Goal: Task Accomplishment & Management: Manage account settings

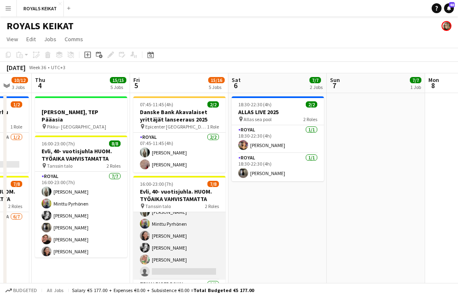
scroll to position [0, 218]
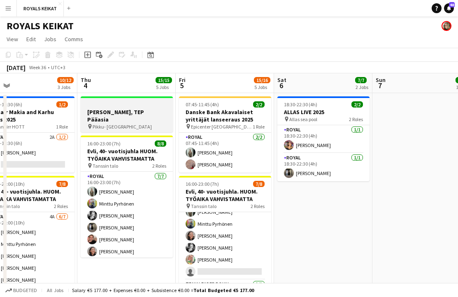
click at [154, 108] on h3 "Mehiläinen, TEP Pääasia" at bounding box center [127, 115] width 92 height 15
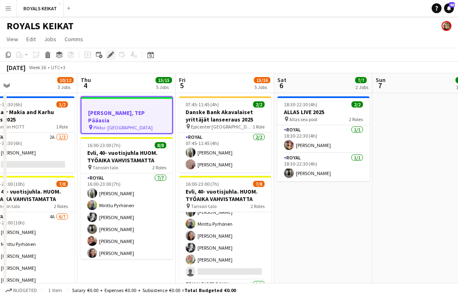
click at [109, 55] on icon at bounding box center [110, 55] width 5 height 5
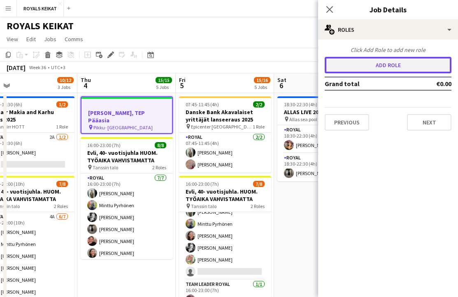
click at [207, 64] on button "Add role" at bounding box center [388, 65] width 127 height 16
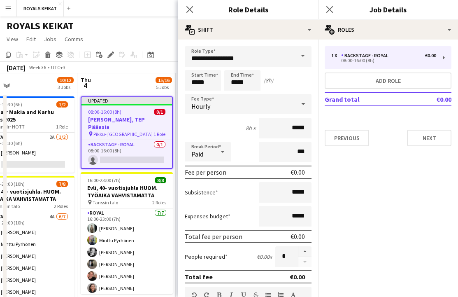
click at [207, 55] on span at bounding box center [302, 56] width 17 height 20
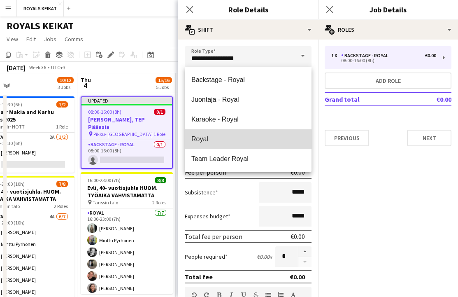
click at [207, 134] on mat-option "Royal" at bounding box center [248, 139] width 127 height 20
type input "*****"
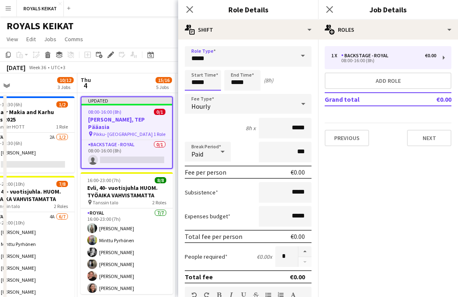
click at [205, 80] on input "*****" at bounding box center [203, 80] width 36 height 21
click at [195, 63] on div at bounding box center [194, 66] width 16 height 8
type input "*****"
click at [195, 63] on div at bounding box center [194, 66] width 16 height 8
click at [207, 80] on input "*****" at bounding box center [242, 80] width 36 height 21
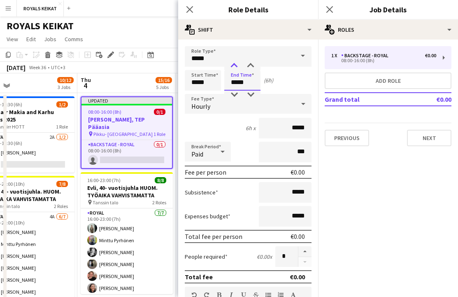
click at [207, 63] on div at bounding box center [234, 66] width 16 height 8
type input "*****"
click at [207, 63] on div at bounding box center [234, 66] width 16 height 8
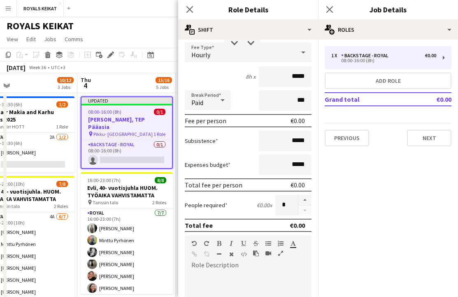
scroll to position [54, 0]
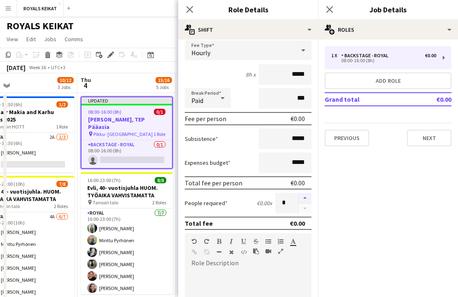
click at [207, 198] on button "button" at bounding box center [304, 198] width 13 height 11
type input "*"
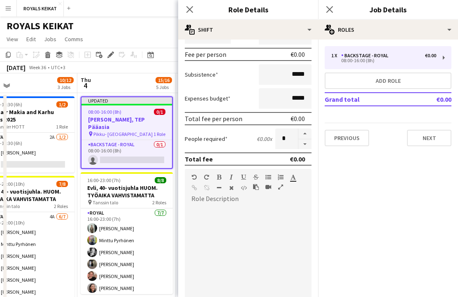
scroll to position [0, 0]
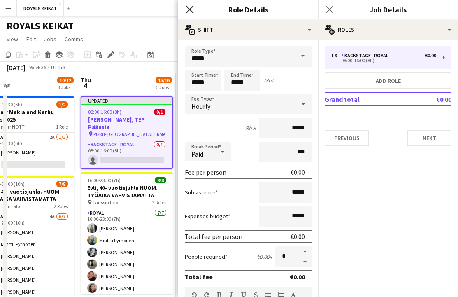
click at [190, 9] on icon "Close pop-in" at bounding box center [190, 9] width 8 height 8
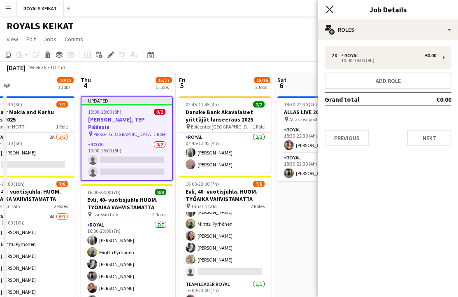
click at [207, 6] on icon "Close pop-in" at bounding box center [330, 9] width 8 height 8
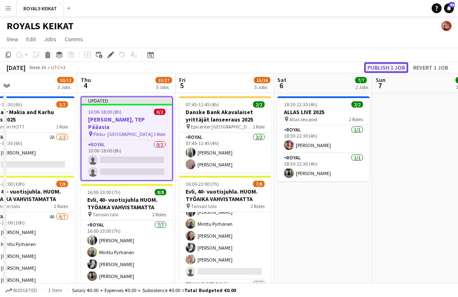
click at [207, 67] on button "Publish 1 job" at bounding box center [386, 67] width 44 height 11
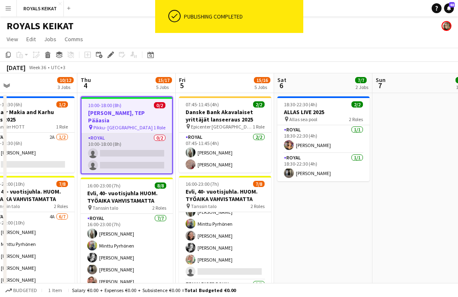
click at [124, 135] on app-card-role "Royal 0/2 10:00-18:00 (8h) single-neutral-actions single-neutral-actions" at bounding box center [126, 153] width 91 height 40
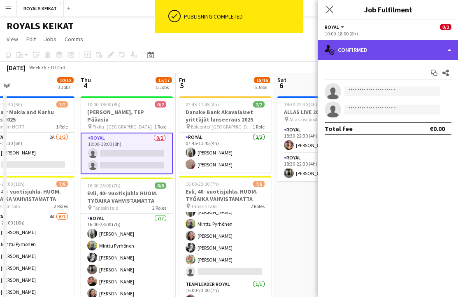
click at [207, 51] on div "single-neutral-actions-check-2 Confirmed" at bounding box center [388, 50] width 140 height 20
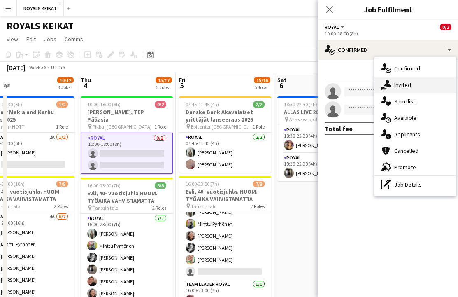
click at [207, 86] on div "single-neutral-actions-share-1 Invited" at bounding box center [415, 85] width 81 height 16
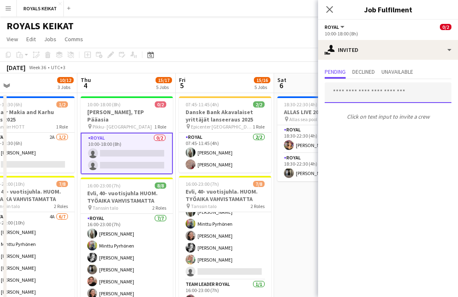
click at [207, 93] on input "text" at bounding box center [388, 92] width 127 height 21
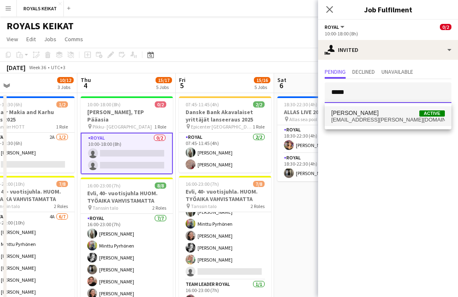
type input "*****"
click at [207, 118] on span "milja.salminen@hotmail.com" at bounding box center [388, 119] width 114 height 7
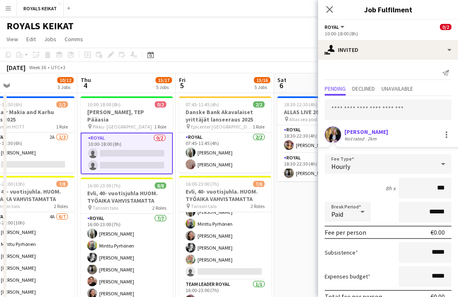
type input "**"
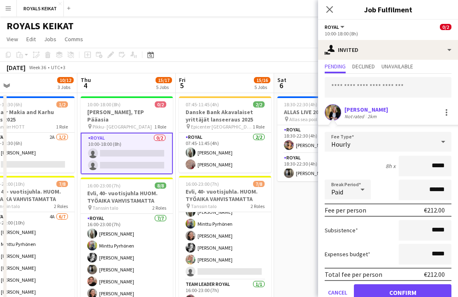
scroll to position [41, 0]
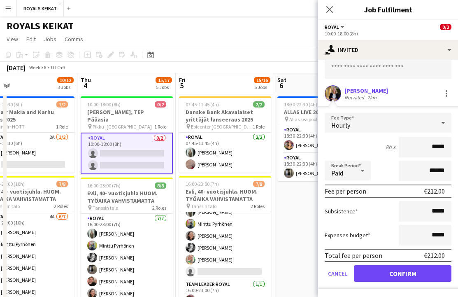
type input "*****"
click at [207, 272] on button "Confirm" at bounding box center [403, 273] width 98 height 16
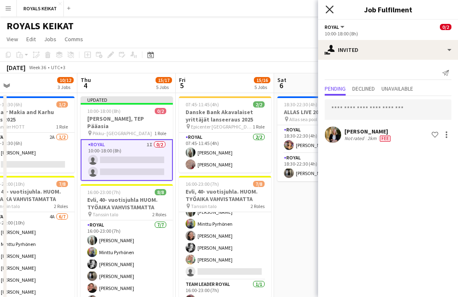
click at [207, 7] on icon "Close pop-in" at bounding box center [330, 9] width 8 height 8
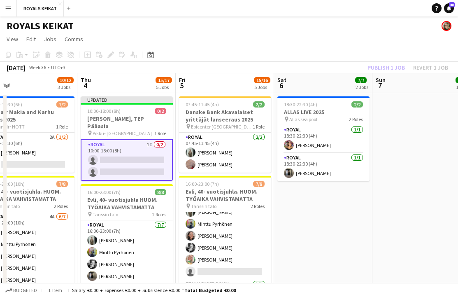
click at [207, 65] on div "Publish 1 job Revert 1 job" at bounding box center [408, 67] width 100 height 11
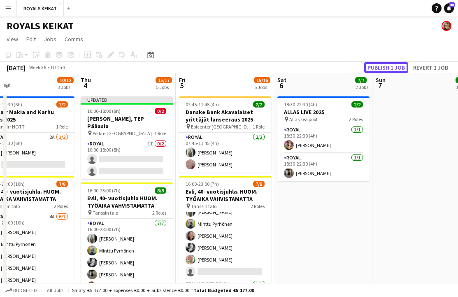
click at [207, 65] on button "Publish 1 job" at bounding box center [386, 67] width 44 height 11
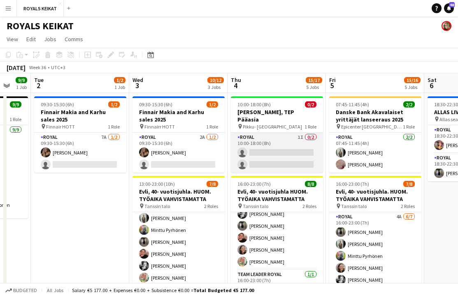
click at [207, 135] on app-card-role "Royal 1I 0/2 10:00-18:00 (8h) single-neutral-actions single-neutral-actions" at bounding box center [277, 153] width 92 height 40
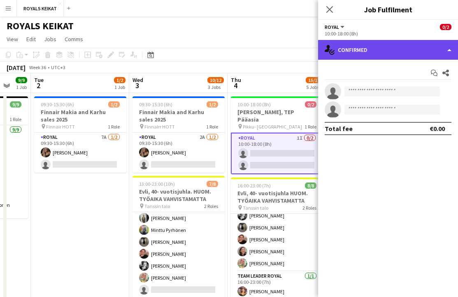
click at [207, 49] on div "single-neutral-actions-check-2 Confirmed" at bounding box center [388, 50] width 140 height 20
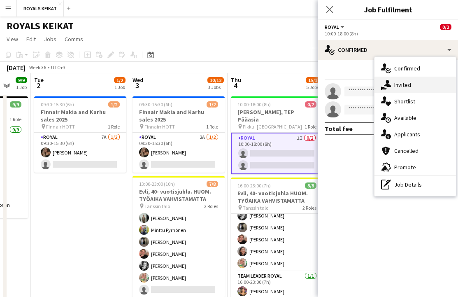
click at [207, 84] on div "single-neutral-actions-share-1 Invited" at bounding box center [415, 85] width 81 height 16
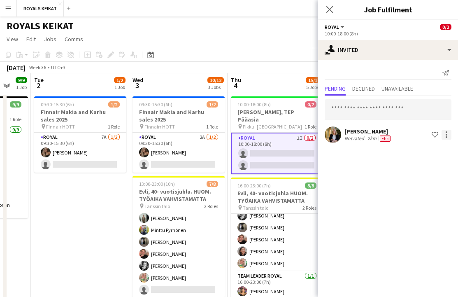
click at [207, 135] on div at bounding box center [447, 135] width 10 height 10
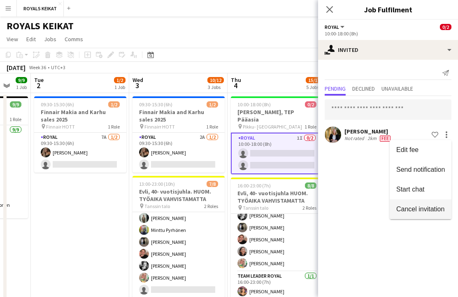
click at [207, 208] on span "Cancel invitation" at bounding box center [420, 208] width 48 height 7
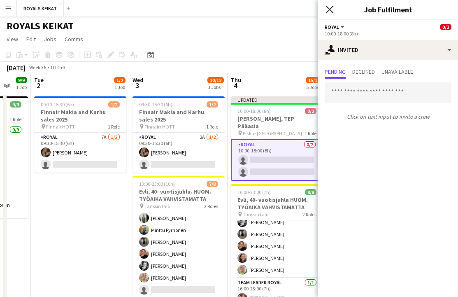
click at [207, 7] on icon at bounding box center [330, 9] width 8 height 8
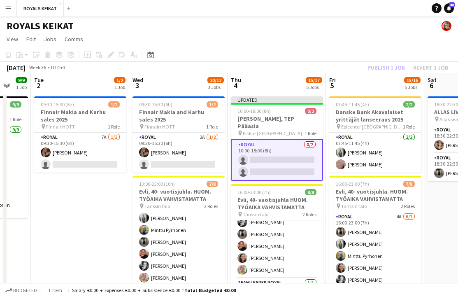
click at [207, 67] on div "Publish 1 job Revert 1 job" at bounding box center [408, 67] width 100 height 11
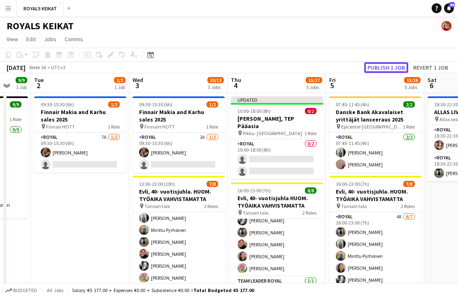
click at [207, 67] on button "Publish 1 job" at bounding box center [386, 67] width 44 height 11
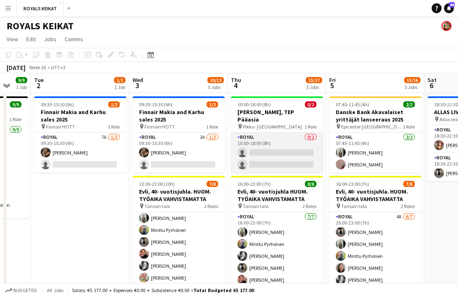
click at [207, 146] on app-card-role "Royal 0/2 10:00-18:00 (8h) single-neutral-actions single-neutral-actions" at bounding box center [277, 153] width 92 height 40
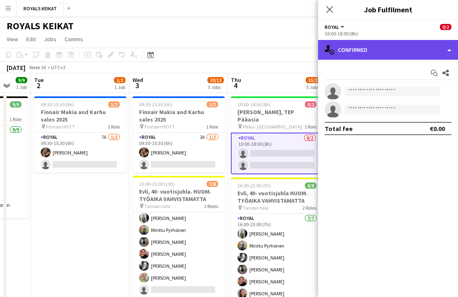
click at [207, 51] on div "single-neutral-actions-check-2 Confirmed" at bounding box center [388, 50] width 140 height 20
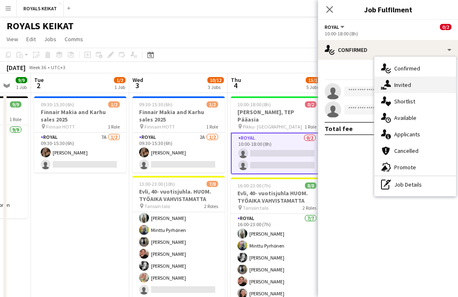
click at [207, 84] on div "single-neutral-actions-share-1 Invited" at bounding box center [415, 85] width 81 height 16
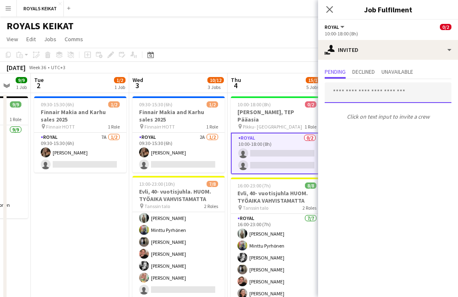
click at [207, 95] on input "text" at bounding box center [388, 92] width 127 height 21
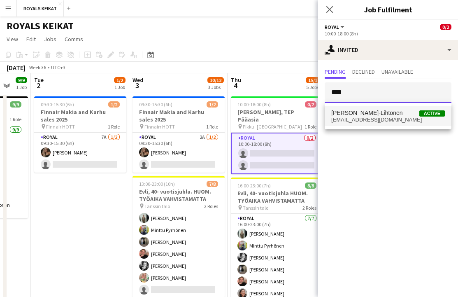
type input "****"
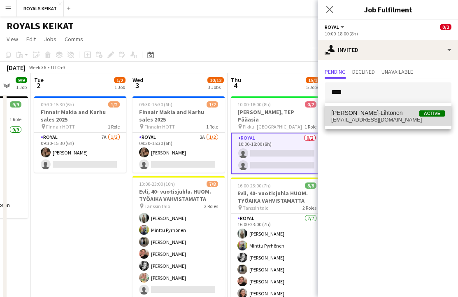
click at [207, 114] on span "Nora Löfving-Lihtonen" at bounding box center [367, 112] width 72 height 7
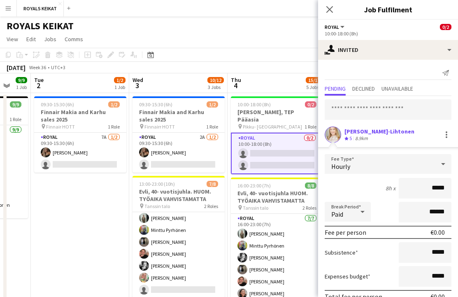
click at [207, 188] on input "*****" at bounding box center [425, 188] width 53 height 21
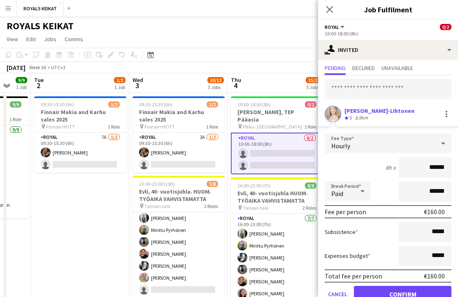
scroll to position [41, 0]
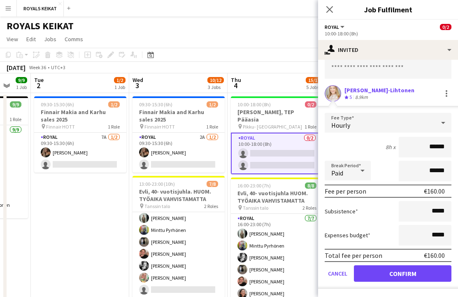
type input "******"
click at [207, 270] on button "Confirm" at bounding box center [403, 273] width 98 height 16
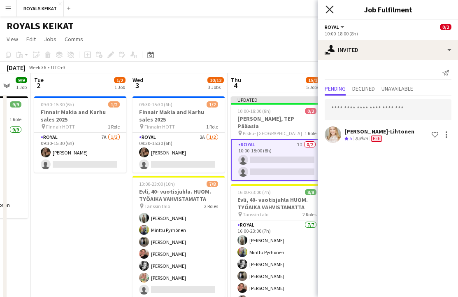
click at [207, 7] on icon "Close pop-in" at bounding box center [330, 9] width 8 height 8
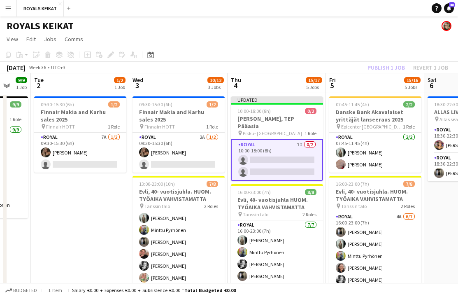
click at [207, 66] on div "Publish 1 job Revert 1 job" at bounding box center [408, 67] width 100 height 11
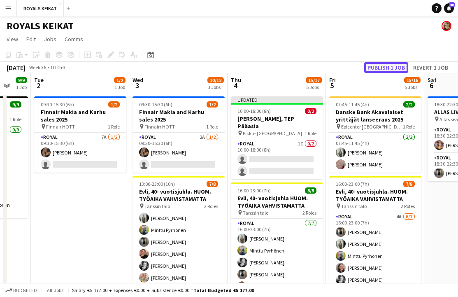
click at [207, 66] on button "Publish 1 job" at bounding box center [386, 67] width 44 height 11
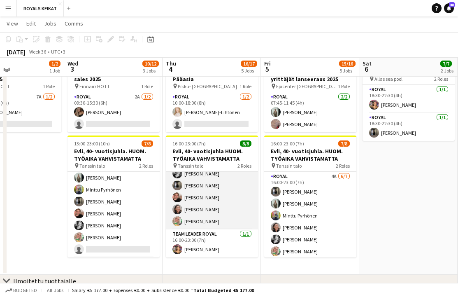
scroll to position [40, 0]
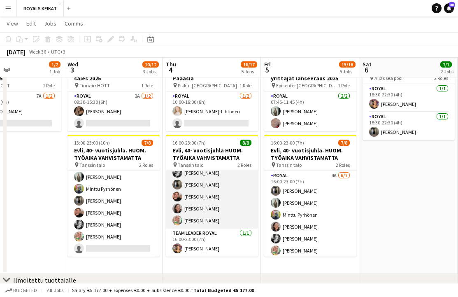
click at [207, 189] on app-card-role "Royal 7/7 16:00-23:00 (7h) Emil Peltonen Minttu Pyrhönen Reetta Kinnarinen Saka…" at bounding box center [212, 179] width 92 height 100
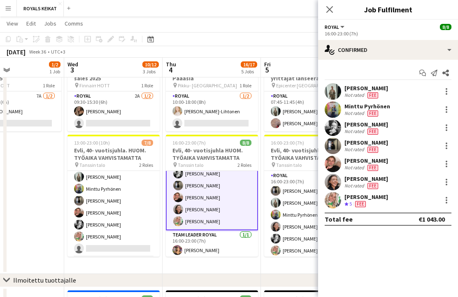
scroll to position [43, 0]
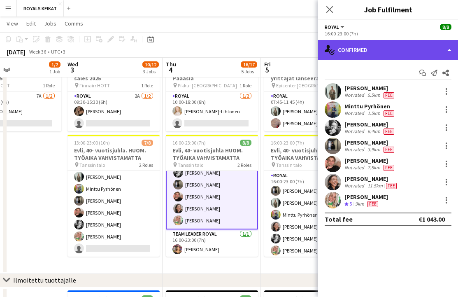
click at [207, 47] on div "single-neutral-actions-check-2 Confirmed" at bounding box center [388, 50] width 140 height 20
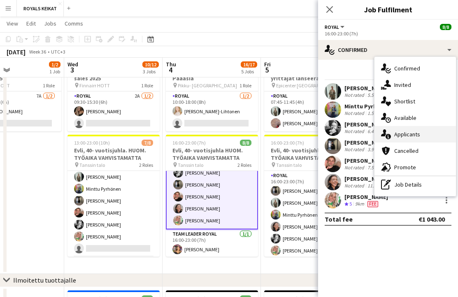
click at [207, 135] on div "single-neutral-actions-information Applicants" at bounding box center [415, 134] width 81 height 16
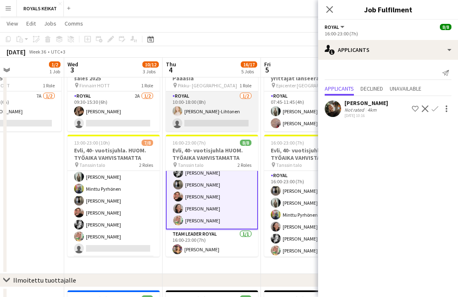
click at [207, 112] on app-card-role "Royal 1/2 10:00-18:00 (8h) Nora Löfving-Lihtonen single-neutral-actions" at bounding box center [212, 111] width 92 height 40
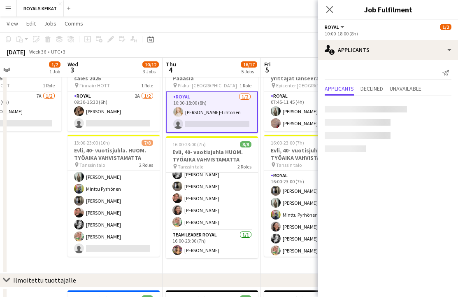
scroll to position [42, 0]
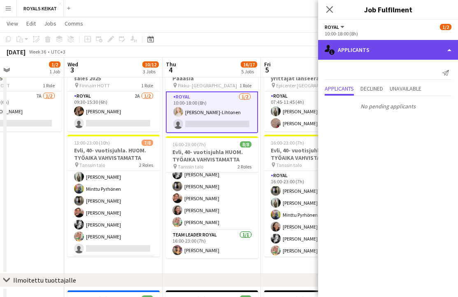
click at [207, 48] on div "single-neutral-actions-information Applicants" at bounding box center [388, 50] width 140 height 20
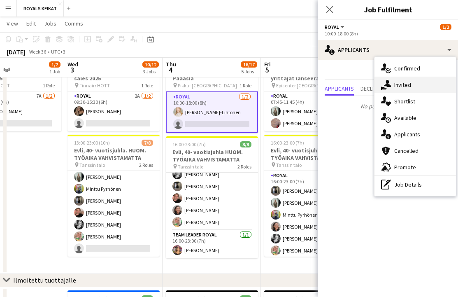
click at [207, 85] on div "single-neutral-actions-share-1 Invited" at bounding box center [415, 85] width 81 height 16
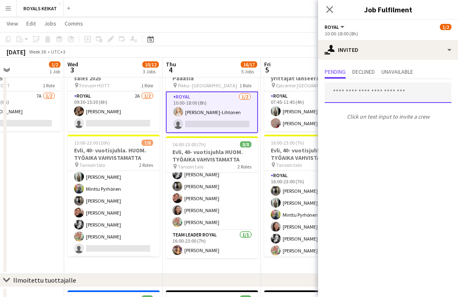
click at [207, 92] on input "text" at bounding box center [388, 92] width 127 height 21
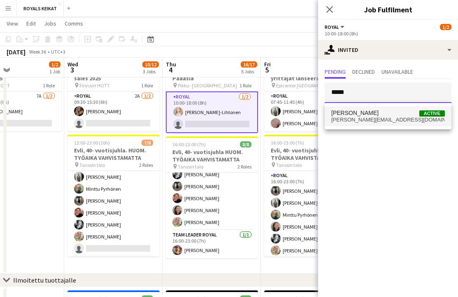
type input "*****"
click at [207, 117] on span "sigrid.soot@gmail.com" at bounding box center [388, 119] width 114 height 7
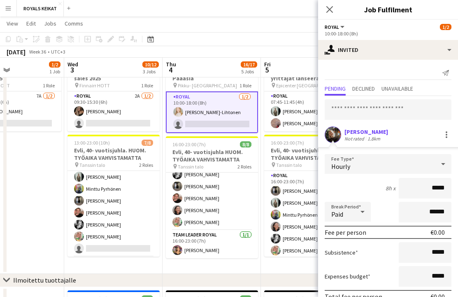
drag, startPoint x: 446, startPoint y: 188, endPoint x: 428, endPoint y: 188, distance: 17.3
click at [207, 188] on input "*****" at bounding box center [425, 188] width 53 height 21
click at [207, 135] on div "1.8km" at bounding box center [374, 138] width 16 height 6
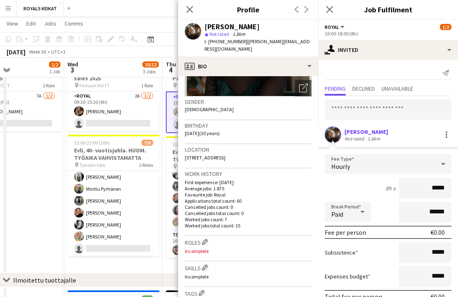
scroll to position [0, 0]
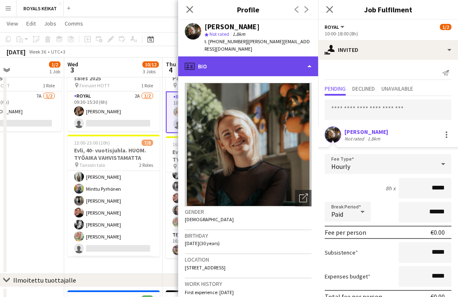
click at [207, 57] on div "profile Bio" at bounding box center [248, 66] width 140 height 20
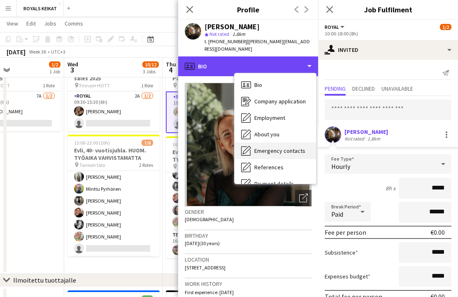
scroll to position [61, 0]
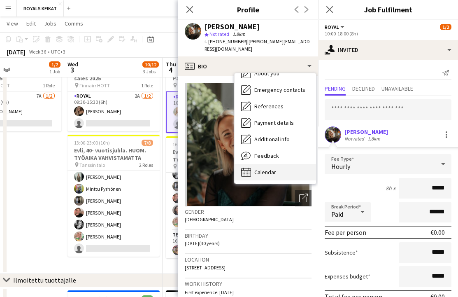
click at [207, 168] on span "Calendar" at bounding box center [265, 171] width 22 height 7
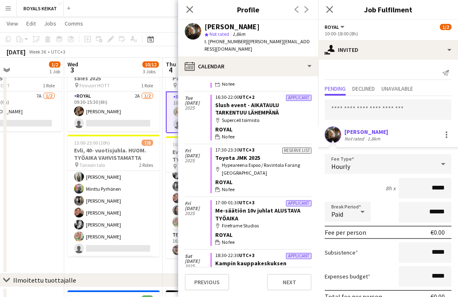
scroll to position [207, 0]
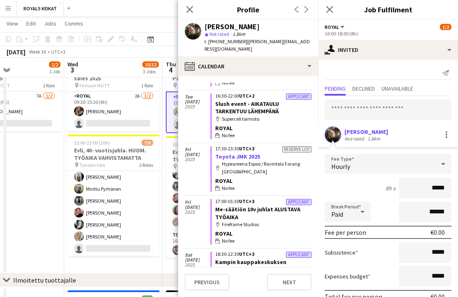
click at [207, 153] on link "Toyota JMK 2025" at bounding box center [237, 156] width 45 height 7
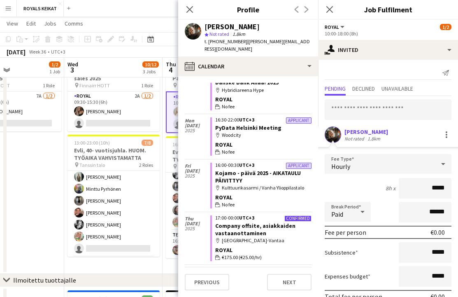
scroll to position [437, 0]
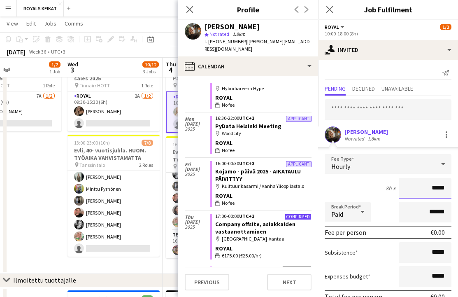
click at [207, 188] on input "*****" at bounding box center [425, 188] width 53 height 21
type input "*****"
drag, startPoint x: 446, startPoint y: 187, endPoint x: 428, endPoint y: 186, distance: 17.7
click at [207, 187] on input "*****" at bounding box center [425, 188] width 53 height 21
type input "******"
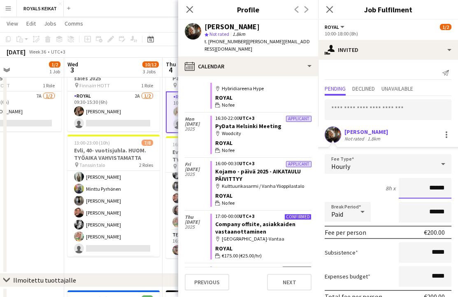
scroll to position [41, 0]
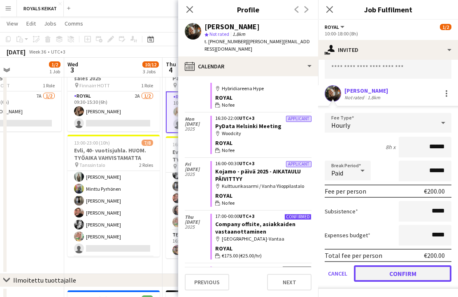
click at [207, 274] on button "Confirm" at bounding box center [403, 273] width 98 height 16
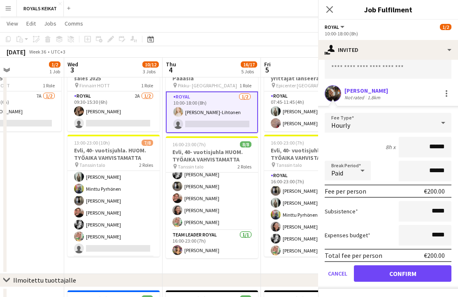
scroll to position [0, 0]
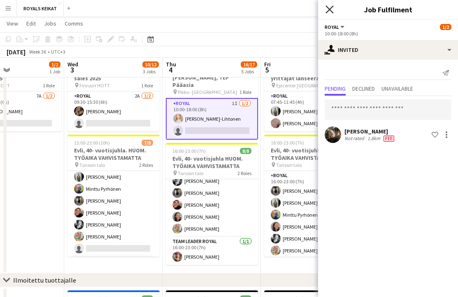
click at [207, 6] on icon "Close pop-in" at bounding box center [330, 9] width 8 height 8
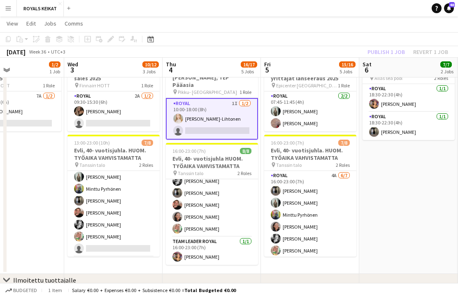
click at [207, 52] on div "Publish 1 job Revert 1 job" at bounding box center [408, 52] width 100 height 11
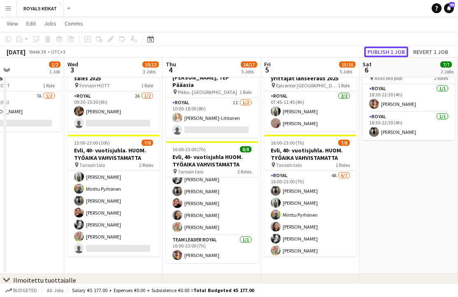
click at [207, 52] on button "Publish 1 job" at bounding box center [386, 52] width 44 height 11
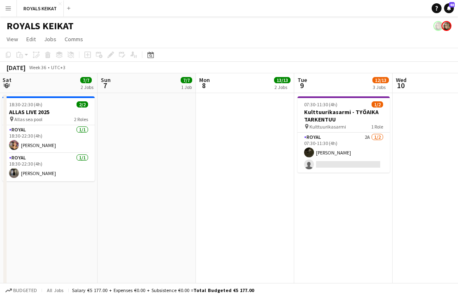
scroll to position [0, 198]
click at [207, 200] on app-date-cell "07:30-11:30 (4h) 1/2 Kulttuurikasarmi - TYÖAIKA TARKENTUU pin Kulttuurikasarmi …" at bounding box center [343, 204] width 98 height 222
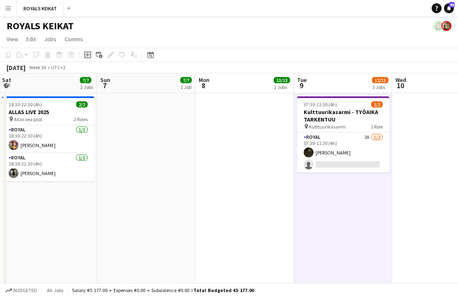
click at [88, 56] on icon "Add job" at bounding box center [87, 54] width 7 height 7
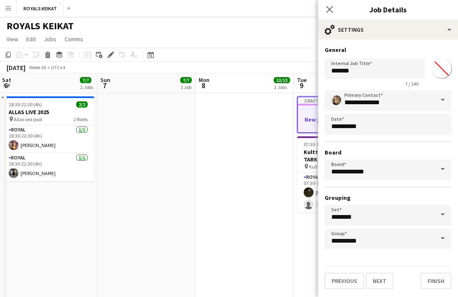
click at [207, 67] on input "*******" at bounding box center [442, 69] width 30 height 30
type input "*******"
click at [207, 71] on input "*******" at bounding box center [375, 68] width 100 height 21
type input "*"
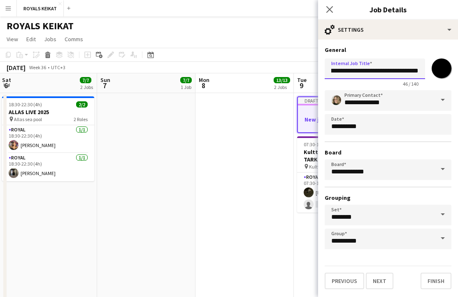
scroll to position [0, 52]
click at [207, 70] on input "**********" at bounding box center [375, 68] width 100 height 21
click at [207, 72] on input "**********" at bounding box center [375, 68] width 100 height 21
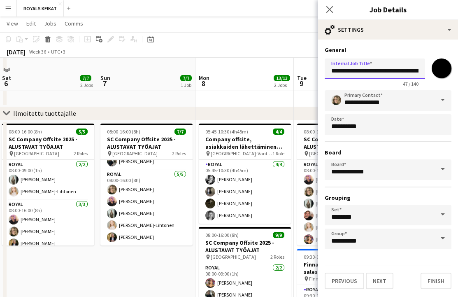
scroll to position [221, 0]
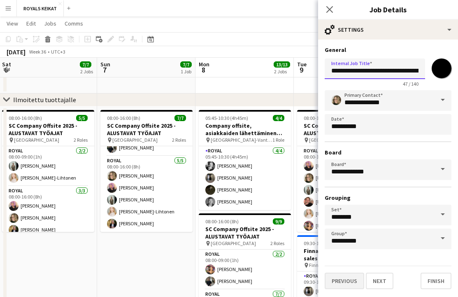
type input "**********"
click at [207, 279] on button "Previous" at bounding box center [345, 280] width 40 height 16
type input "**********"
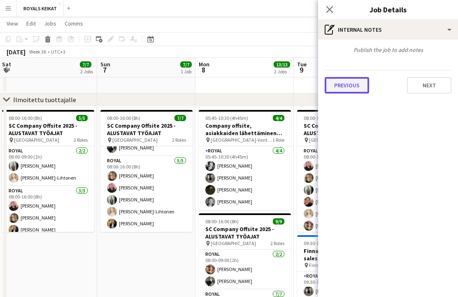
click at [207, 81] on button "Previous" at bounding box center [347, 85] width 44 height 16
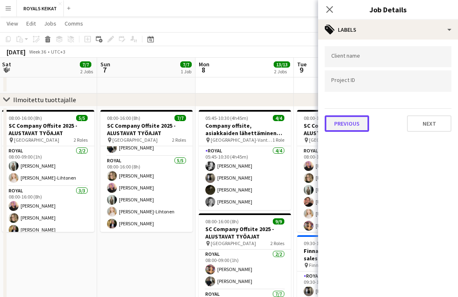
click at [207, 120] on button "Previous" at bounding box center [347, 123] width 44 height 16
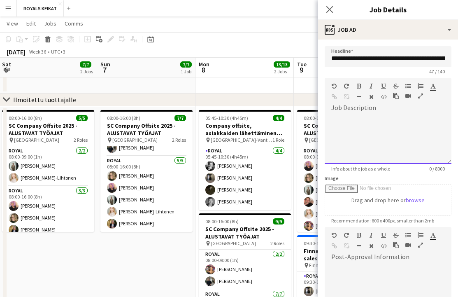
click at [207, 123] on div at bounding box center [388, 138] width 127 height 49
paste div
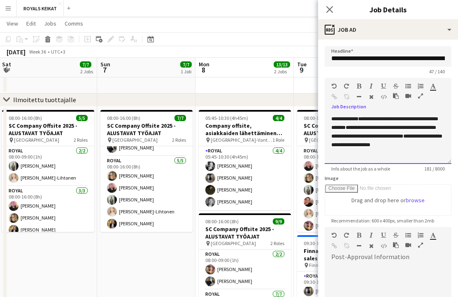
scroll to position [110, 0]
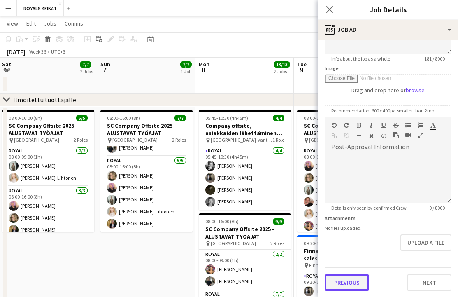
click at [207, 283] on button "Previous" at bounding box center [347, 282] width 44 height 16
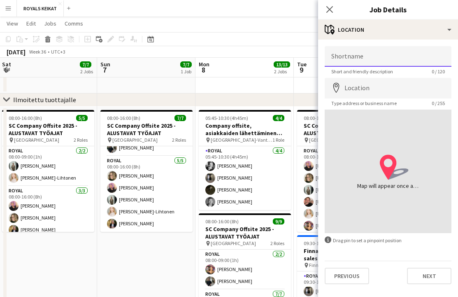
click at [207, 57] on input "Shortname" at bounding box center [388, 56] width 127 height 21
type input "**********"
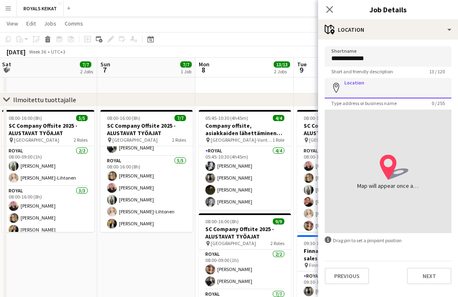
click at [207, 90] on input "Location" at bounding box center [388, 88] width 127 height 21
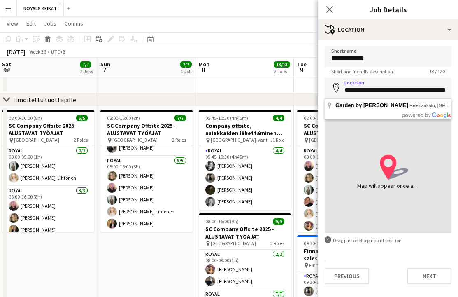
type input "**********"
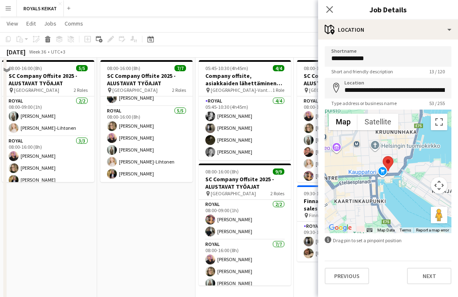
scroll to position [321, 0]
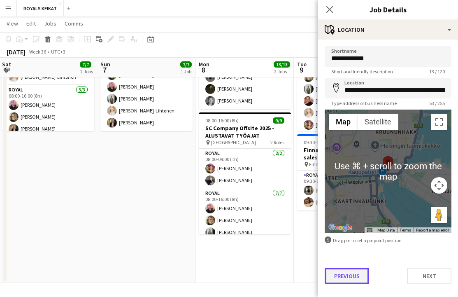
click at [207, 275] on button "Previous" at bounding box center [347, 276] width 44 height 16
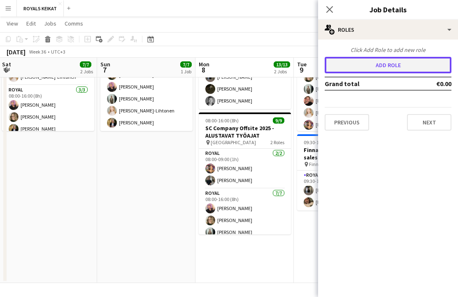
click at [207, 65] on button "Add role" at bounding box center [388, 65] width 127 height 16
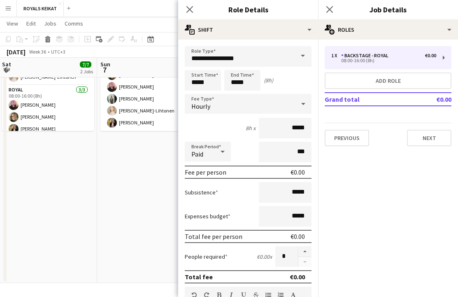
click at [207, 53] on span at bounding box center [302, 56] width 17 height 20
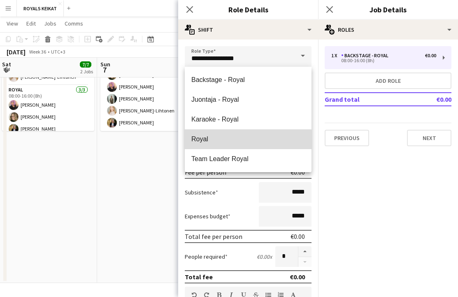
click at [207, 140] on span "Royal" at bounding box center [248, 139] width 114 height 8
type input "*****"
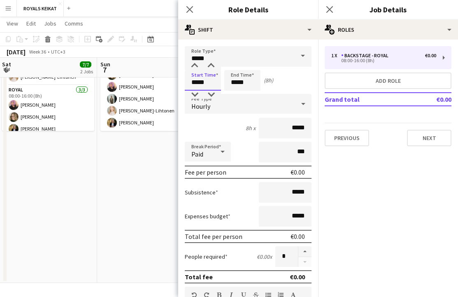
click at [203, 82] on input "*****" at bounding box center [203, 80] width 36 height 21
click at [195, 65] on div at bounding box center [194, 66] width 16 height 8
click at [194, 64] on div at bounding box center [194, 66] width 16 height 8
type input "*****"
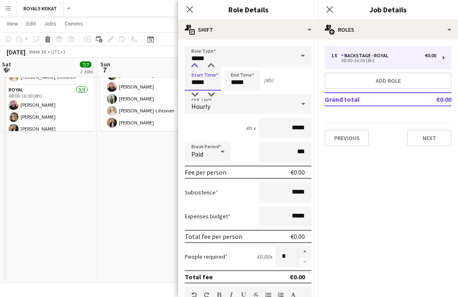
click at [194, 64] on div at bounding box center [194, 66] width 16 height 8
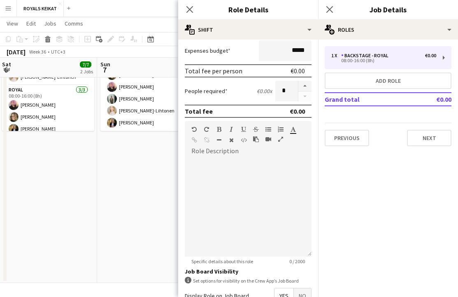
scroll to position [230, 0]
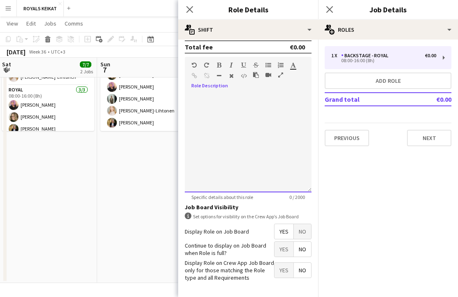
click at [207, 99] on div at bounding box center [248, 142] width 127 height 99
paste div
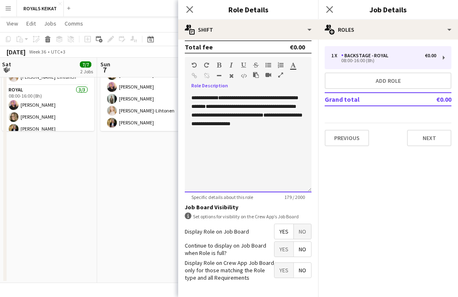
click at [205, 140] on div "**********" at bounding box center [248, 142] width 127 height 99
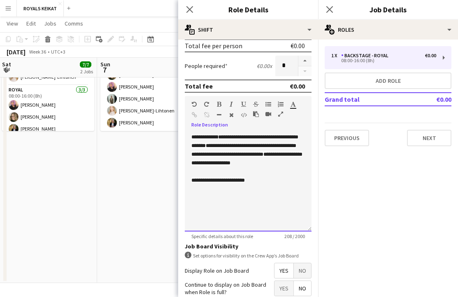
scroll to position [190, 0]
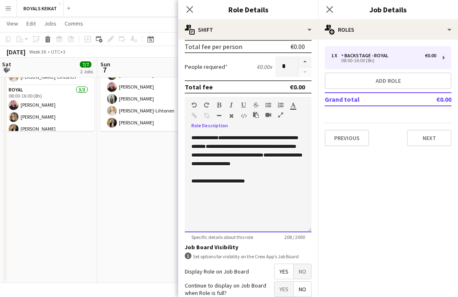
click at [207, 180] on span "**********" at bounding box center [218, 180] width 54 height 5
click at [190, 9] on icon at bounding box center [190, 9] width 8 height 8
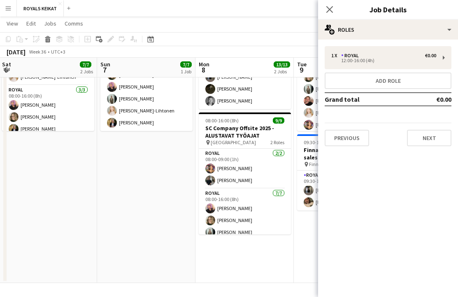
click at [207, 251] on app-date-cell "08:00-16:00 (8h) 9/9 SC Company Offsite 2025 - ALUSTAVAT TYÖAJAT pin Wales 1 Ro…" at bounding box center [343, 144] width 98 height 277
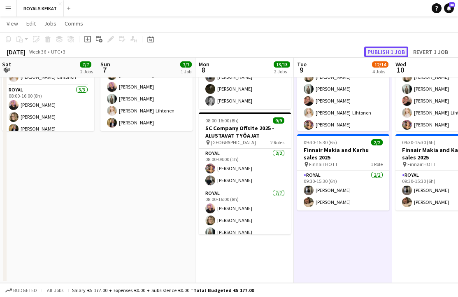
click at [207, 51] on button "Publish 1 job" at bounding box center [386, 52] width 44 height 11
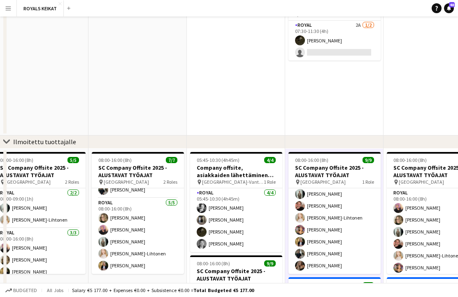
scroll to position [0, 0]
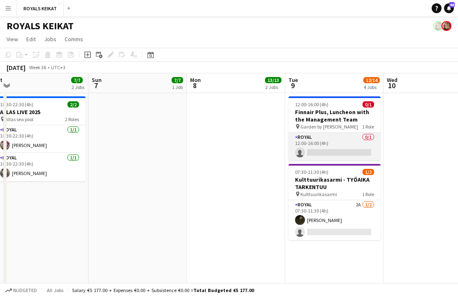
click at [207, 142] on app-card-role "Royal 0/1 12:00-16:00 (4h) single-neutral-actions" at bounding box center [335, 147] width 92 height 28
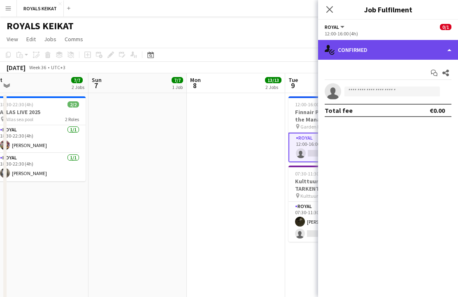
click at [207, 50] on div "single-neutral-actions-check-2 Confirmed" at bounding box center [388, 50] width 140 height 20
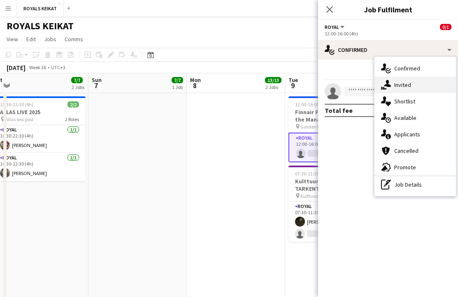
click at [207, 82] on div "single-neutral-actions-share-1 Invited" at bounding box center [415, 85] width 81 height 16
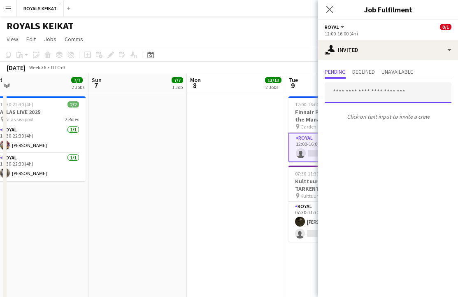
click at [207, 94] on input "text" at bounding box center [388, 92] width 127 height 21
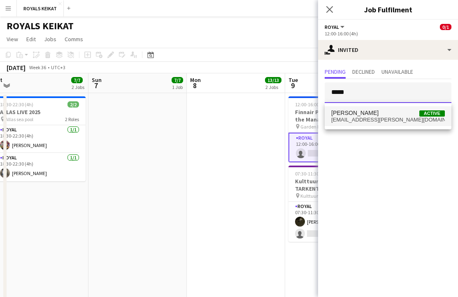
type input "*****"
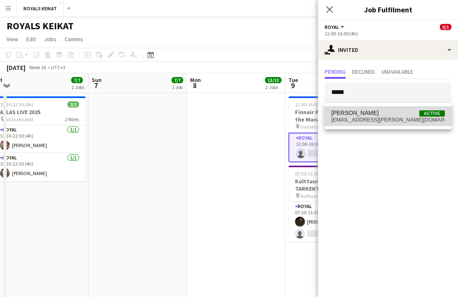
click at [207, 117] on span "ticklen.elena@gmail.com" at bounding box center [388, 119] width 114 height 7
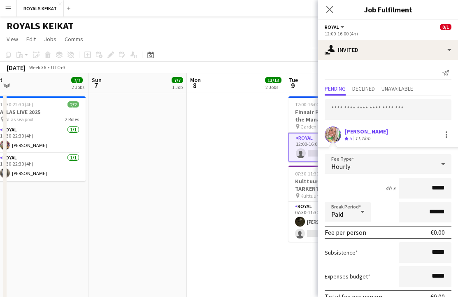
scroll to position [41, 0]
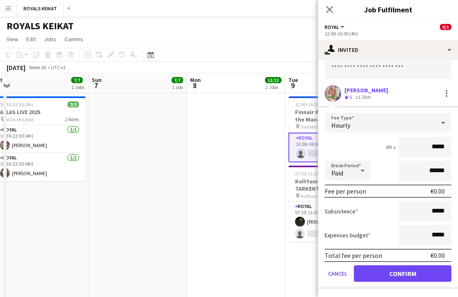
drag, startPoint x: 446, startPoint y: 147, endPoint x: 428, endPoint y: 147, distance: 17.3
click at [207, 147] on input "*****" at bounding box center [425, 147] width 53 height 21
type input "***"
click at [207, 92] on div "Elena Helli Ticklén" at bounding box center [366, 89] width 44 height 7
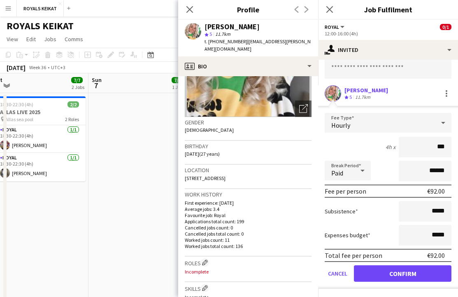
scroll to position [0, 0]
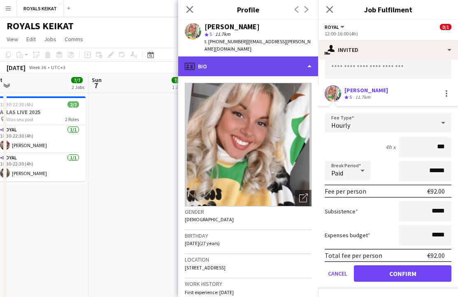
click at [207, 59] on div "profile Bio" at bounding box center [248, 66] width 140 height 20
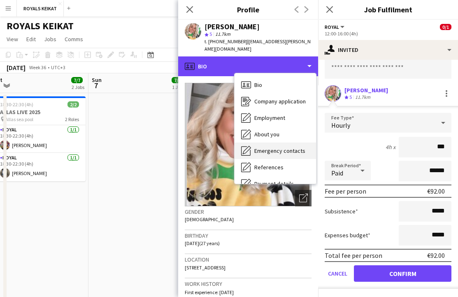
scroll to position [61, 0]
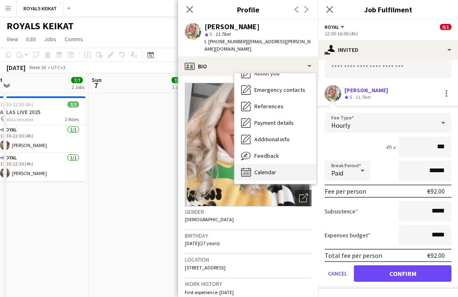
click at [207, 168] on span "Calendar" at bounding box center [265, 171] width 22 height 7
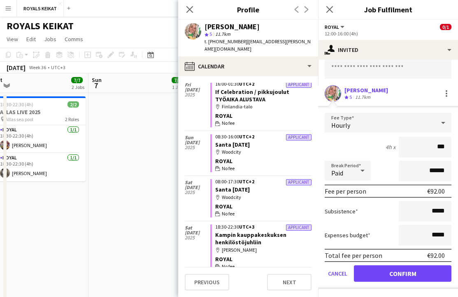
scroll to position [0, 0]
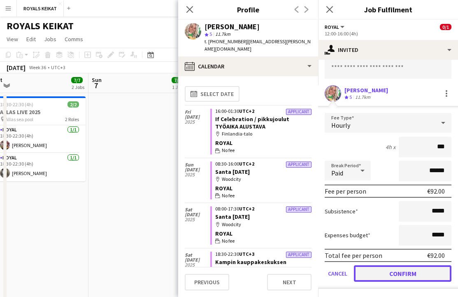
click at [207, 274] on button "Confirm" at bounding box center [403, 273] width 98 height 16
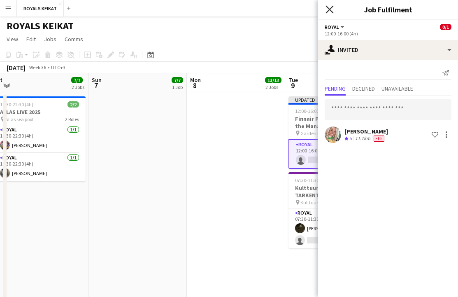
click at [207, 9] on icon "Close pop-in" at bounding box center [330, 9] width 8 height 8
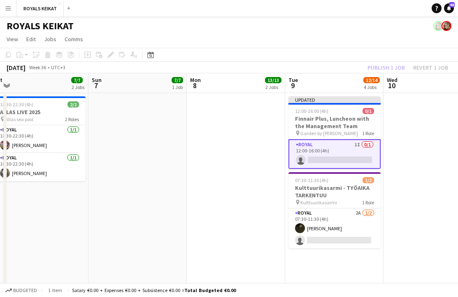
click at [207, 66] on div "Publish 1 job Revert 1 job" at bounding box center [408, 67] width 100 height 11
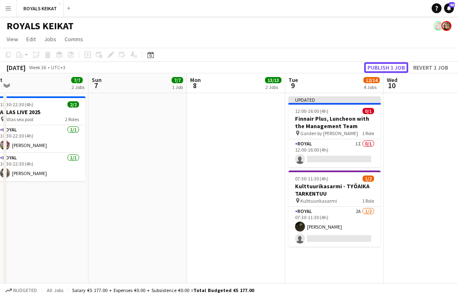
click at [207, 66] on button "Publish 1 job" at bounding box center [386, 67] width 44 height 11
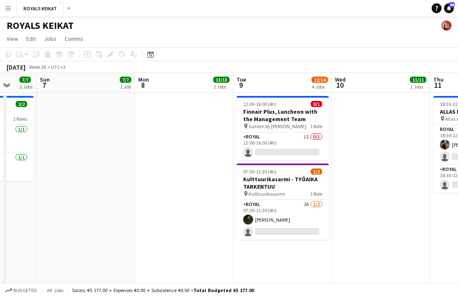
scroll to position [0, 349]
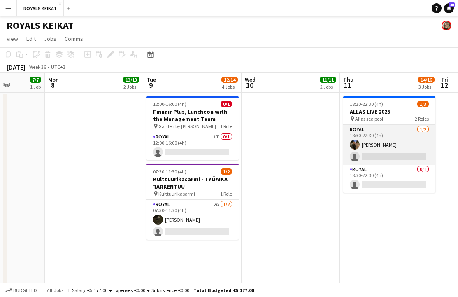
click at [207, 146] on app-card-role "Royal 1/2 18:30-22:30 (4h) Vilma Väisänen single-neutral-actions" at bounding box center [389, 145] width 92 height 40
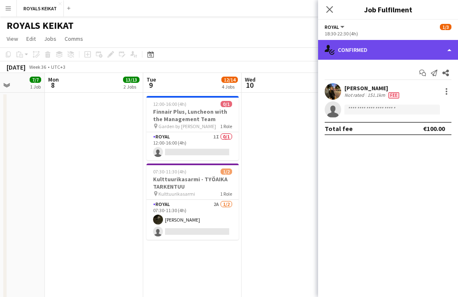
click at [207, 56] on div "single-neutral-actions-check-2 Confirmed" at bounding box center [388, 50] width 140 height 20
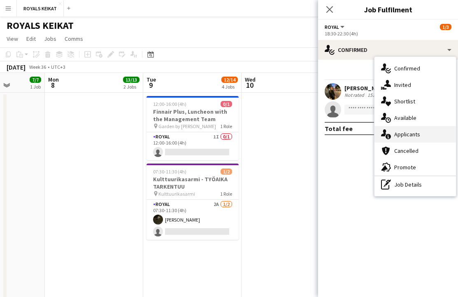
click at [207, 137] on div "single-neutral-actions-information Applicants" at bounding box center [415, 134] width 81 height 16
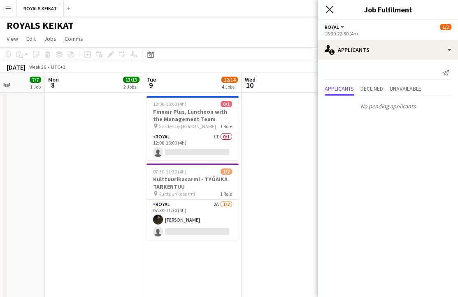
click at [207, 8] on icon at bounding box center [330, 9] width 8 height 8
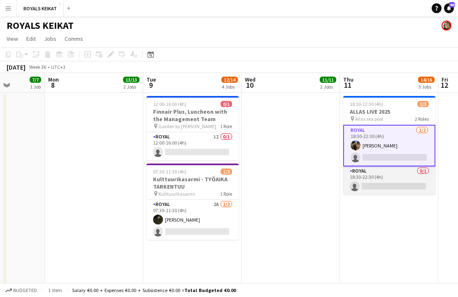
click at [207, 183] on app-card-role "Royal 0/1 18:30-22:30 (4h) single-neutral-actions" at bounding box center [389, 180] width 92 height 28
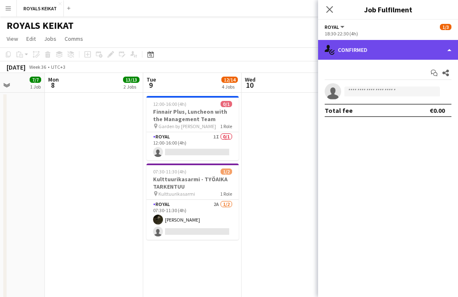
click at [207, 50] on div "single-neutral-actions-check-2 Confirmed" at bounding box center [388, 50] width 140 height 20
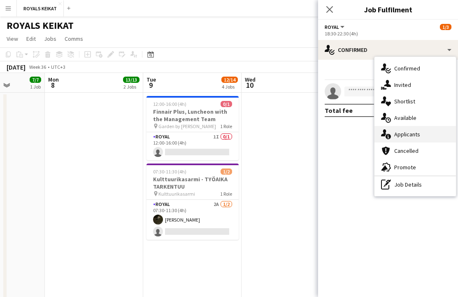
click at [207, 135] on div "single-neutral-actions-information Applicants" at bounding box center [415, 134] width 81 height 16
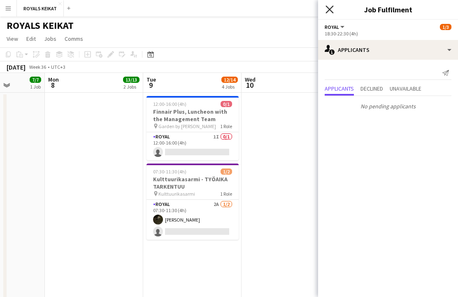
click at [207, 7] on icon at bounding box center [330, 9] width 8 height 8
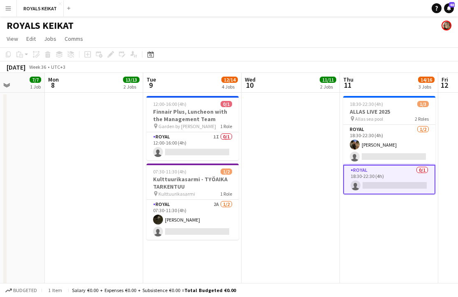
click at [207, 162] on app-date-cell at bounding box center [291, 204] width 98 height 222
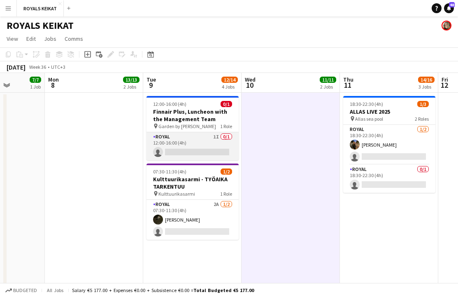
click at [196, 142] on app-card-role "Royal 1I 0/1 12:00-16:00 (4h) single-neutral-actions" at bounding box center [193, 146] width 92 height 28
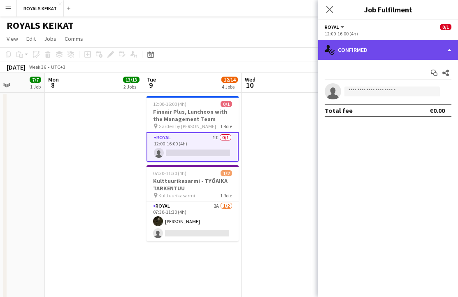
click at [207, 45] on div "single-neutral-actions-check-2 Confirmed" at bounding box center [388, 50] width 140 height 20
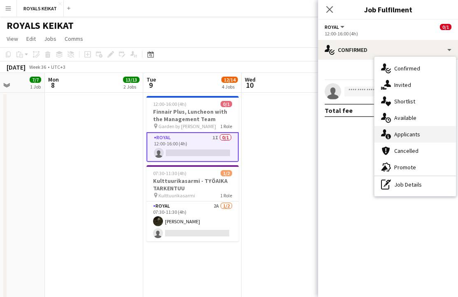
click at [207, 136] on div "single-neutral-actions-information Applicants" at bounding box center [415, 134] width 81 height 16
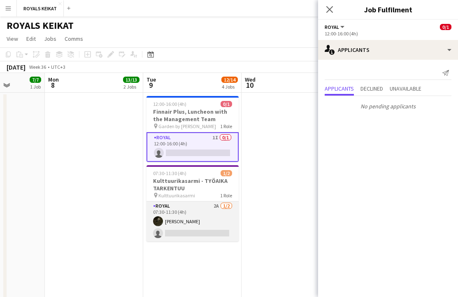
click at [191, 223] on app-card-role "Royal 2A 1/2 07:30-11:30 (4h) Nooa Aalto single-neutral-actions" at bounding box center [193, 221] width 92 height 40
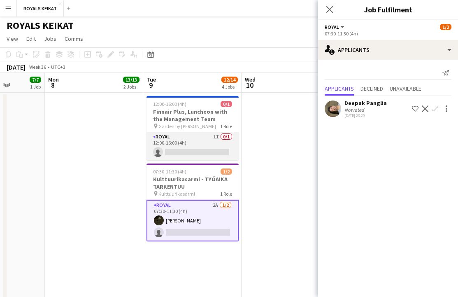
click at [186, 144] on app-card-role "Royal 1I 0/1 12:00-16:00 (4h) single-neutral-actions" at bounding box center [193, 146] width 92 height 28
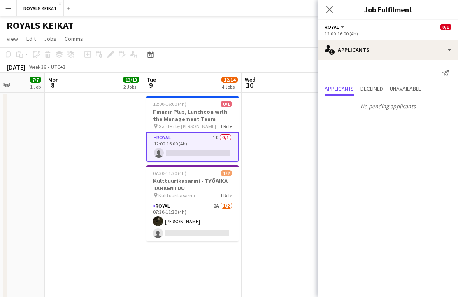
click at [87, 183] on app-date-cell at bounding box center [94, 204] width 98 height 222
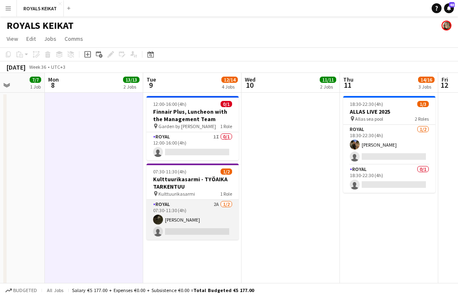
click at [207, 223] on app-card-role "Royal 2A 1/2 07:30-11:30 (4h) Nooa Aalto single-neutral-actions" at bounding box center [193, 220] width 92 height 40
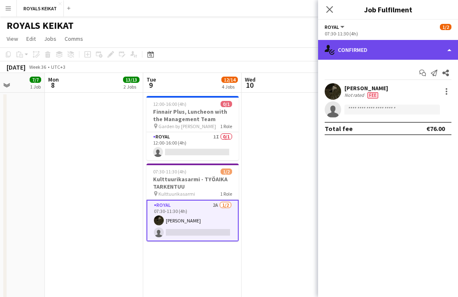
click at [207, 50] on div "single-neutral-actions-check-2 Confirmed" at bounding box center [388, 50] width 140 height 20
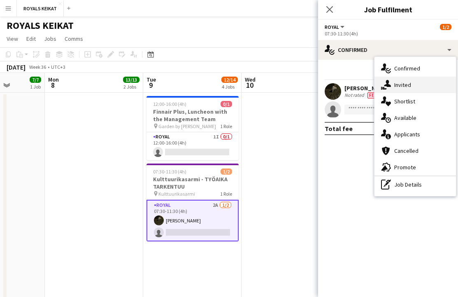
click at [207, 84] on div "single-neutral-actions-share-1 Invited" at bounding box center [415, 85] width 81 height 16
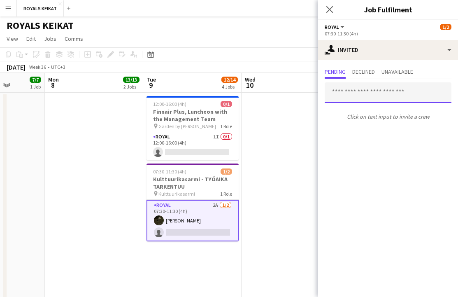
click at [207, 94] on input "text" at bounding box center [388, 92] width 127 height 21
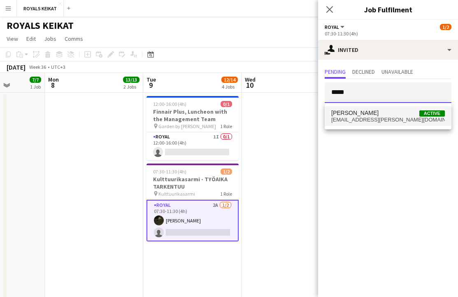
type input "*****"
click at [207, 117] on span "ticklen.elena@gmail.com" at bounding box center [388, 119] width 114 height 7
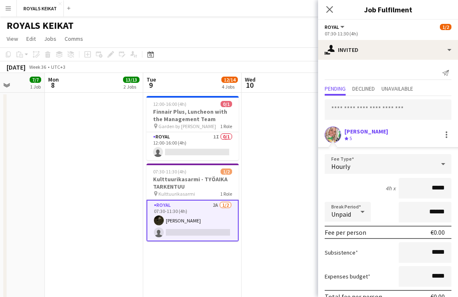
drag, startPoint x: 445, startPoint y: 188, endPoint x: 425, endPoint y: 188, distance: 20.2
click at [207, 188] on input "*****" at bounding box center [425, 188] width 53 height 21
type input "******"
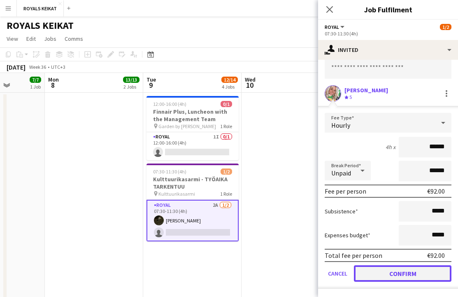
click at [207, 271] on button "Confirm" at bounding box center [403, 273] width 98 height 16
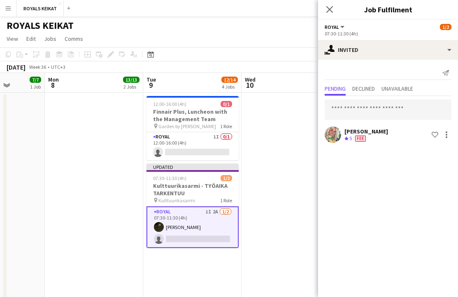
scroll to position [0, 0]
click at [207, 7] on icon "Close pop-in" at bounding box center [330, 9] width 8 height 8
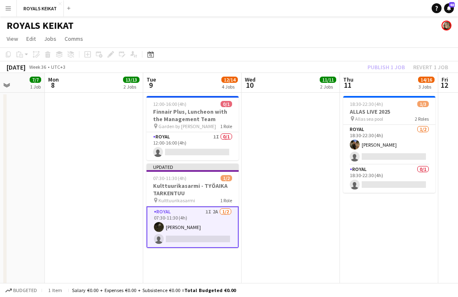
click at [207, 65] on div "Publish 1 job Revert 1 job" at bounding box center [408, 67] width 100 height 11
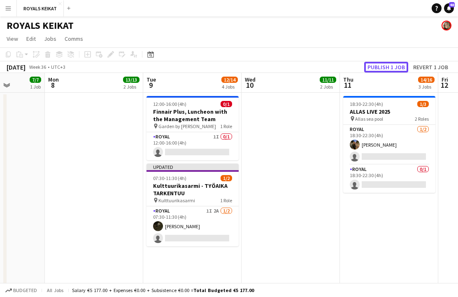
click at [207, 65] on button "Publish 1 job" at bounding box center [386, 67] width 44 height 11
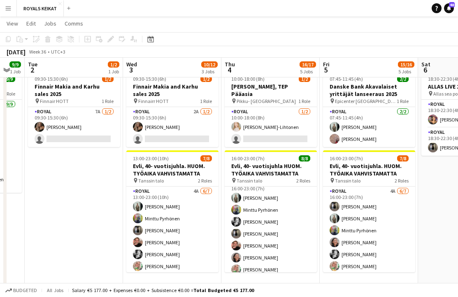
scroll to position [42, 0]
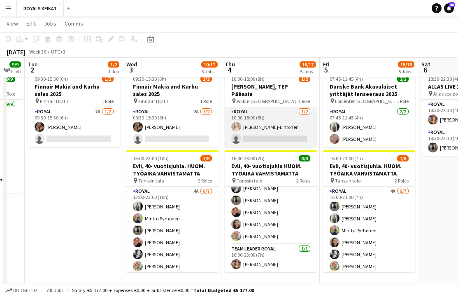
click at [207, 122] on app-card-role "Royal 1/2 10:00-18:00 (8h) Nora Löfving-Lihtonen single-neutral-actions" at bounding box center [271, 127] width 92 height 40
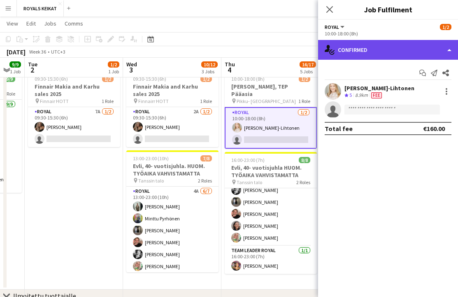
click at [207, 54] on div "single-neutral-actions-check-2 Confirmed" at bounding box center [388, 50] width 140 height 20
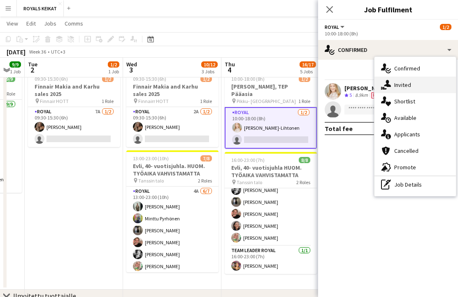
click at [207, 84] on div "single-neutral-actions-share-1 Invited" at bounding box center [415, 85] width 81 height 16
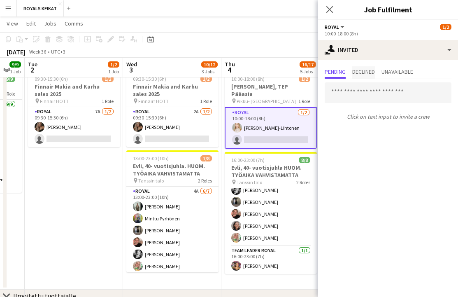
click at [207, 72] on span "Declined" at bounding box center [363, 72] width 23 height 6
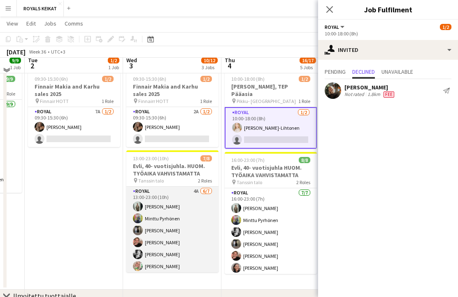
scroll to position [0, 0]
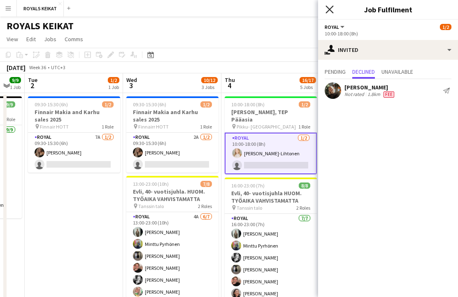
click at [207, 7] on icon at bounding box center [330, 9] width 8 height 8
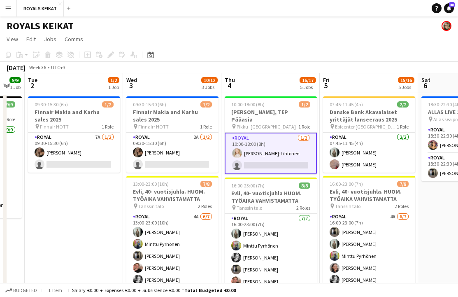
click at [77, 237] on app-date-cell "09:30-15:30 (6h) 1/2 Finnair Makia and Karhu sales 2025 pin Finnair HOTT 1 Role…" at bounding box center [74, 204] width 98 height 222
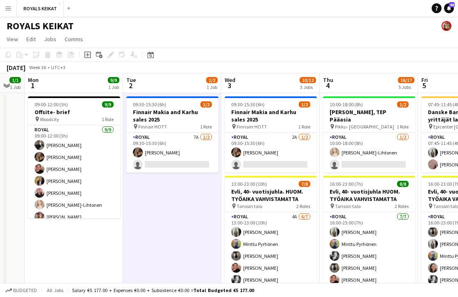
scroll to position [0, 202]
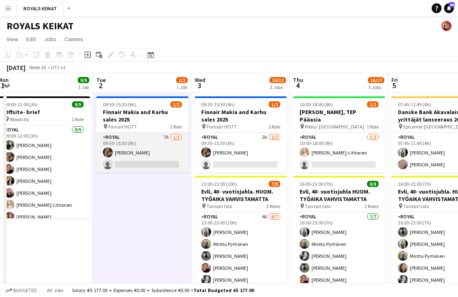
click at [147, 150] on app-card-role "Royal 7A 1/2 09:30-15:30 (6h) Janina Varis single-neutral-actions" at bounding box center [142, 153] width 92 height 40
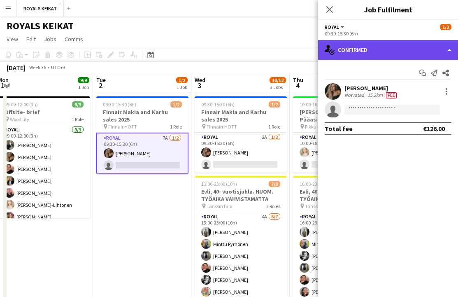
click at [207, 47] on div "single-neutral-actions-check-2 Confirmed" at bounding box center [388, 50] width 140 height 20
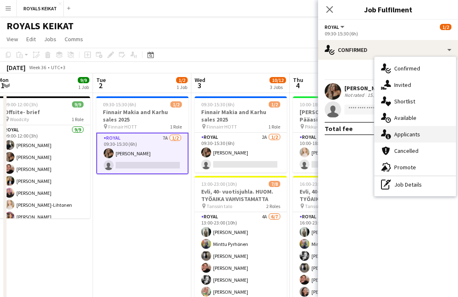
click at [207, 133] on div "single-neutral-actions-information Applicants" at bounding box center [415, 134] width 81 height 16
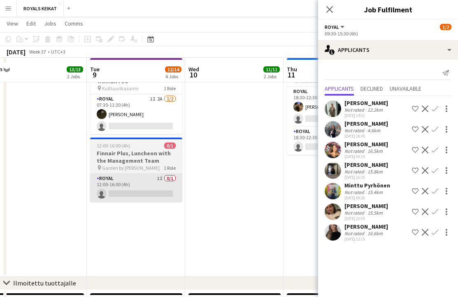
scroll to position [0, 0]
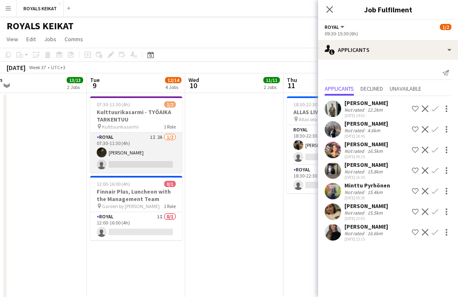
click at [134, 160] on app-card-role "Royal 1I 2A 1/2 07:30-11:30 (4h) Nooa Aalto single-neutral-actions" at bounding box center [136, 153] width 92 height 40
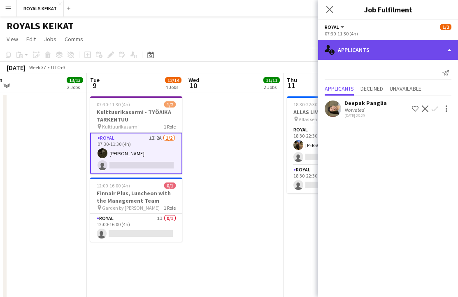
click at [207, 49] on div "single-neutral-actions-information Applicants" at bounding box center [388, 50] width 140 height 20
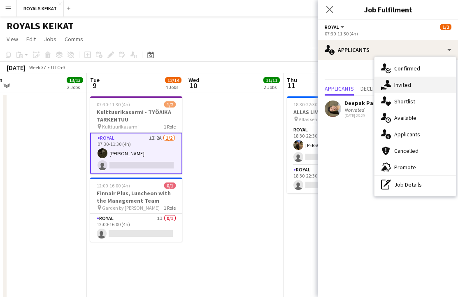
click at [207, 83] on div "single-neutral-actions-share-1 Invited" at bounding box center [415, 85] width 81 height 16
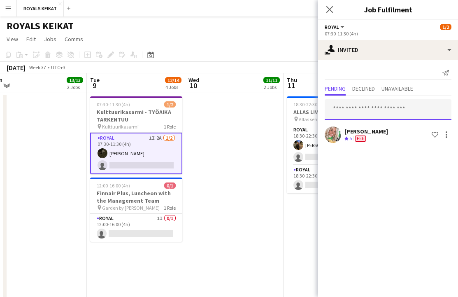
click at [207, 109] on input "text" at bounding box center [388, 109] width 127 height 21
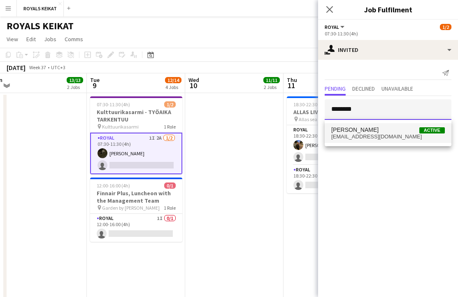
type input "********"
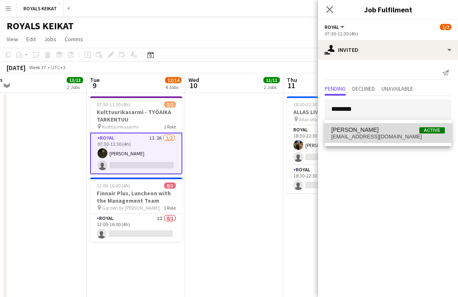
click at [207, 131] on span "Veronika Sokolova" at bounding box center [354, 129] width 47 height 7
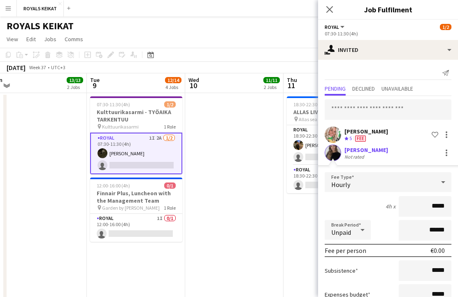
click at [207, 147] on div "Veronika Sokolova" at bounding box center [366, 149] width 44 height 7
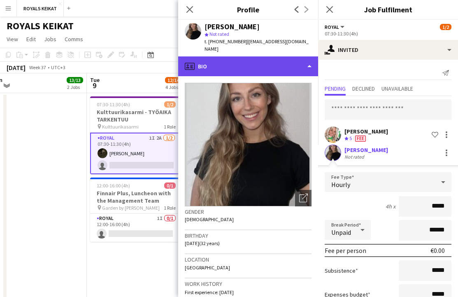
click at [207, 65] on div "profile Bio" at bounding box center [248, 66] width 140 height 20
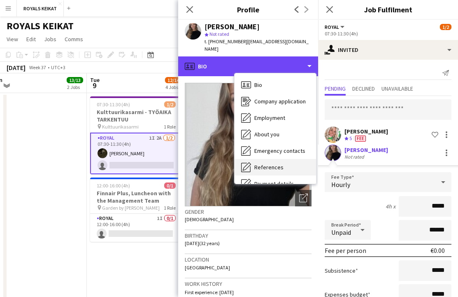
scroll to position [61, 0]
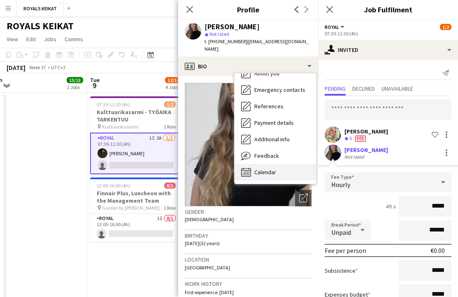
click at [207, 172] on span "Calendar" at bounding box center [265, 171] width 22 height 7
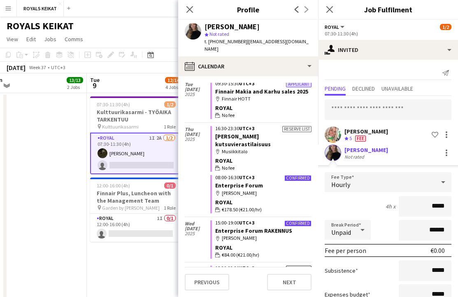
scroll to position [0, 0]
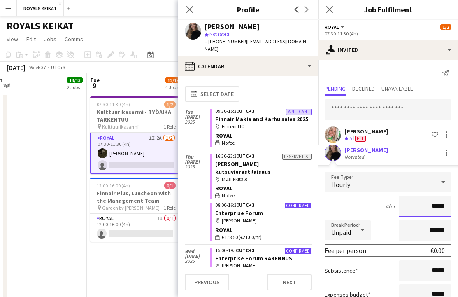
drag, startPoint x: 446, startPoint y: 205, endPoint x: 429, endPoint y: 205, distance: 17.3
click at [207, 205] on input "*****" at bounding box center [425, 206] width 53 height 21
type input "******"
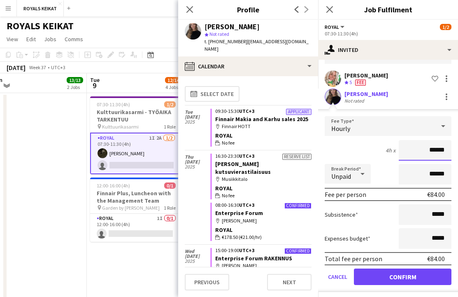
scroll to position [59, 0]
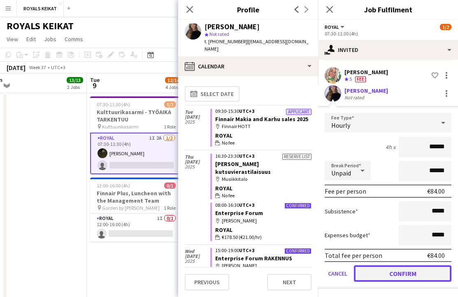
click at [207, 275] on button "Confirm" at bounding box center [403, 273] width 98 height 16
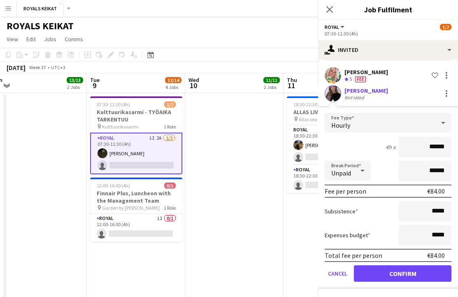
scroll to position [0, 0]
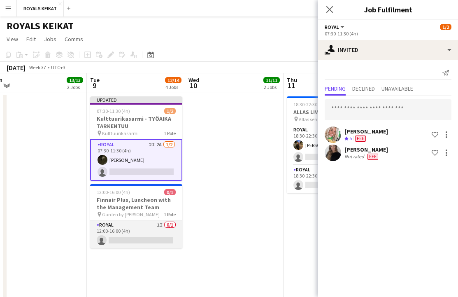
click at [137, 237] on app-card-role "Royal 1I 0/1 12:00-16:00 (4h) single-neutral-actions" at bounding box center [136, 234] width 92 height 28
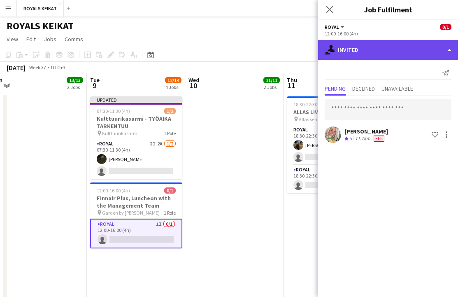
click at [207, 51] on div "single-neutral-actions-share-1 Invited" at bounding box center [388, 50] width 140 height 20
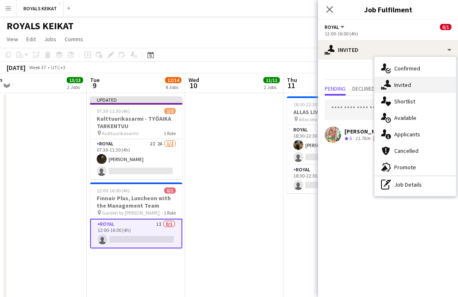
click at [207, 82] on div "single-neutral-actions-share-1 Invited" at bounding box center [415, 85] width 81 height 16
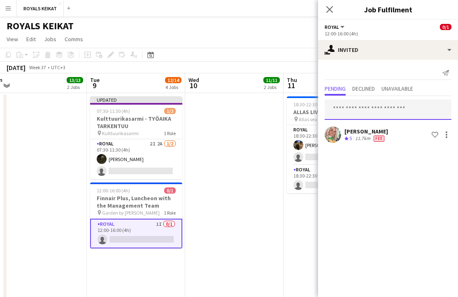
click at [207, 111] on input "text" at bounding box center [388, 109] width 127 height 21
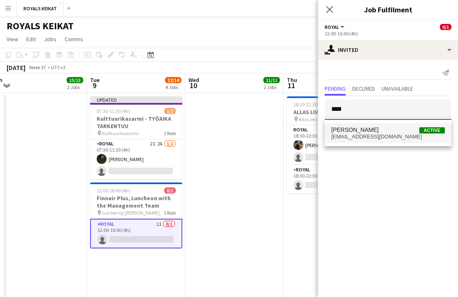
type input "****"
click at [207, 135] on span "veronica_sokolova@hotmail.com" at bounding box center [388, 136] width 114 height 7
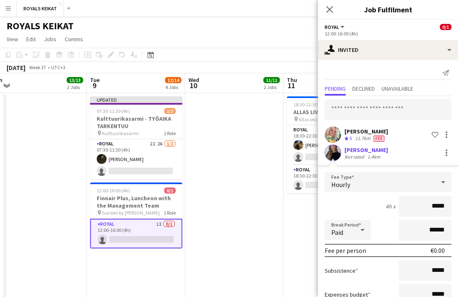
drag, startPoint x: 445, startPoint y: 207, endPoint x: 423, endPoint y: 207, distance: 22.2
click at [207, 207] on input "*****" at bounding box center [425, 206] width 53 height 21
type input "******"
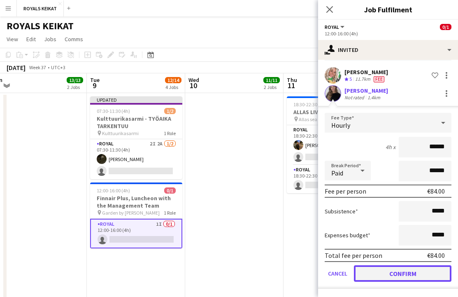
click at [207, 270] on button "Confirm" at bounding box center [403, 273] width 98 height 16
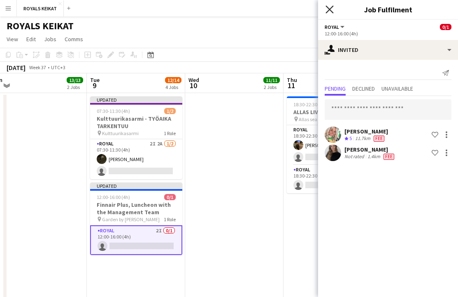
click at [207, 8] on icon at bounding box center [330, 9] width 8 height 8
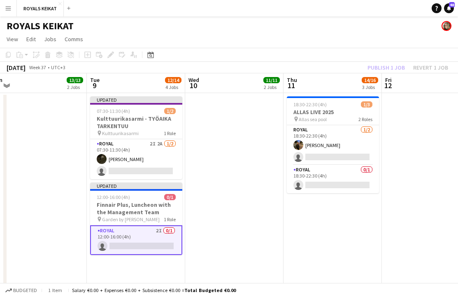
click at [207, 68] on div "Publish 1 job Revert 1 job" at bounding box center [408, 67] width 100 height 11
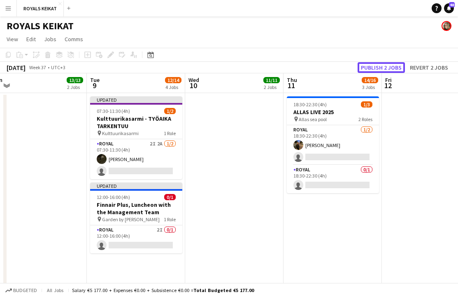
click at [207, 68] on button "Publish 2 jobs" at bounding box center [381, 67] width 47 height 11
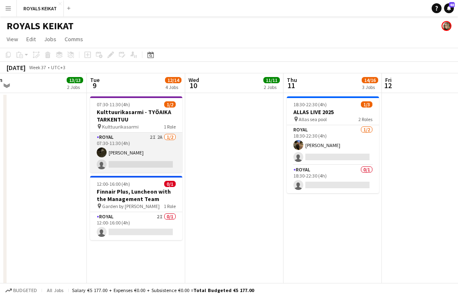
click at [134, 157] on app-card-role "Royal 2I 2A 1/2 07:30-11:30 (4h) Nooa Aalto single-neutral-actions" at bounding box center [136, 153] width 92 height 40
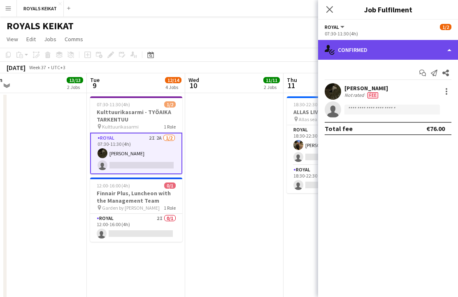
click at [207, 49] on div "single-neutral-actions-check-2 Confirmed" at bounding box center [388, 50] width 140 height 20
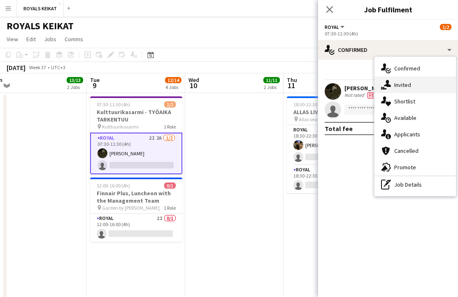
click at [207, 85] on div "single-neutral-actions-share-1 Invited" at bounding box center [415, 85] width 81 height 16
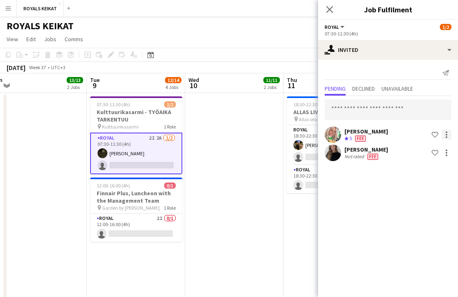
click at [207, 136] on div at bounding box center [447, 135] width 10 height 10
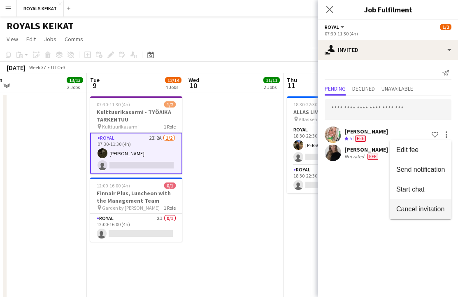
click at [207, 209] on span "Cancel invitation" at bounding box center [420, 208] width 48 height 7
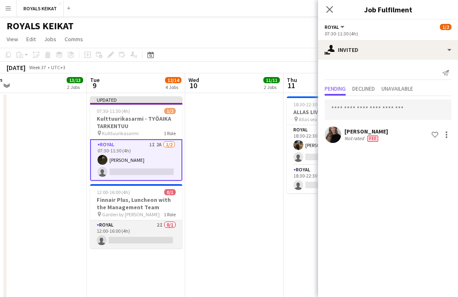
click at [139, 228] on app-card-role "Royal 2I 0/1 12:00-16:00 (4h) single-neutral-actions" at bounding box center [136, 234] width 92 height 28
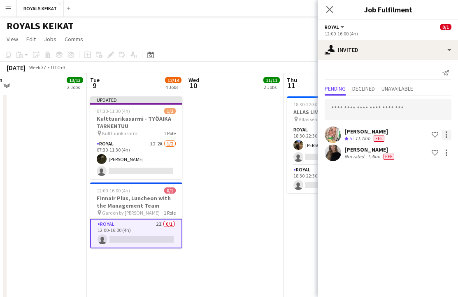
click at [207, 133] on div at bounding box center [447, 135] width 10 height 10
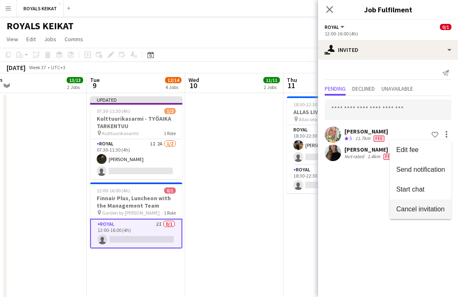
click at [207, 210] on span "Cancel invitation" at bounding box center [420, 208] width 48 height 7
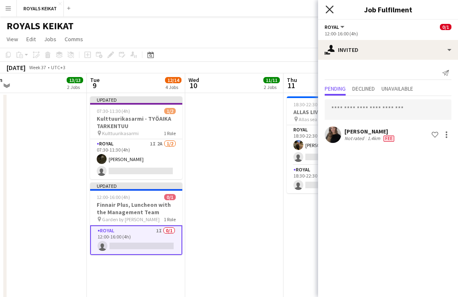
click at [207, 7] on icon at bounding box center [330, 9] width 8 height 8
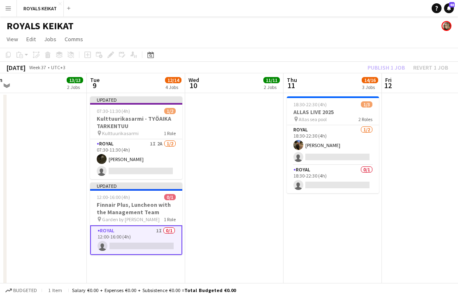
click at [207, 65] on div "Publish 1 job Revert 1 job" at bounding box center [408, 67] width 100 height 11
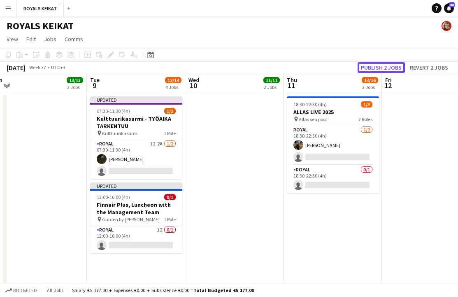
click at [207, 65] on button "Publish 2 jobs" at bounding box center [381, 67] width 47 height 11
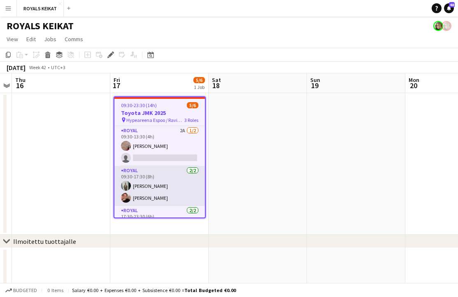
scroll to position [28, 0]
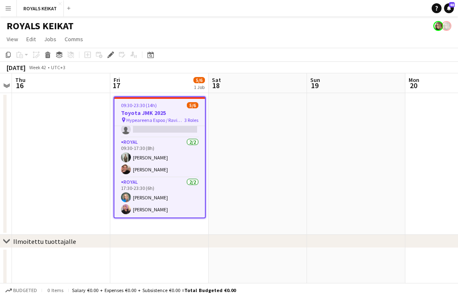
click at [24, 166] on app-date-cell at bounding box center [61, 164] width 98 height 142
